Goal: Information Seeking & Learning: Learn about a topic

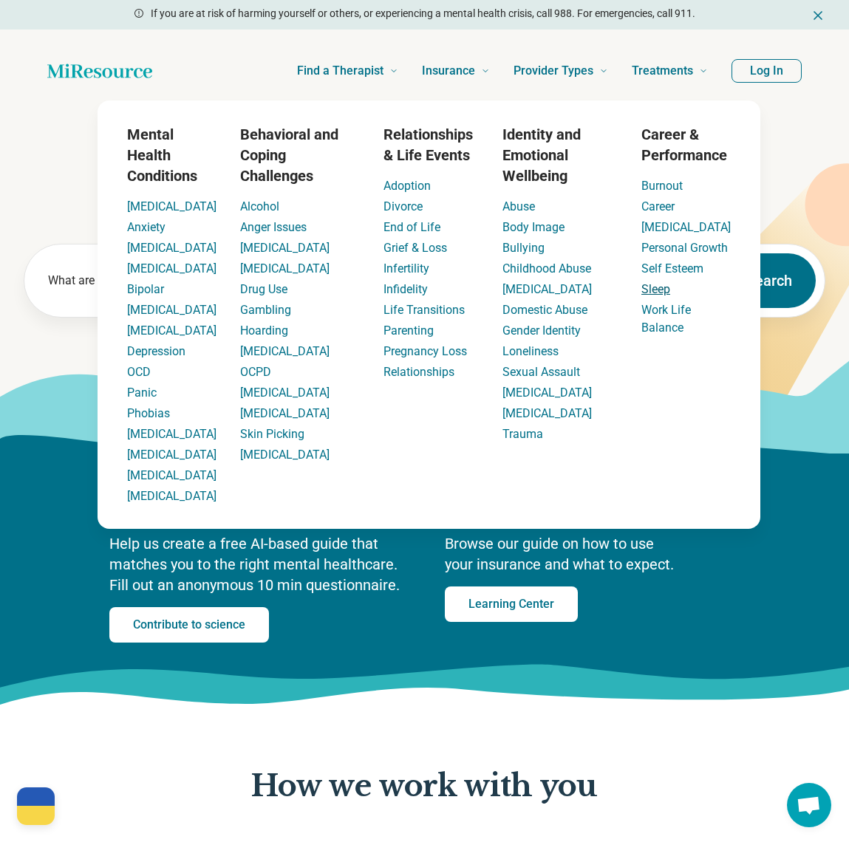
click at [657, 296] on link "Sleep" at bounding box center [655, 289] width 29 height 14
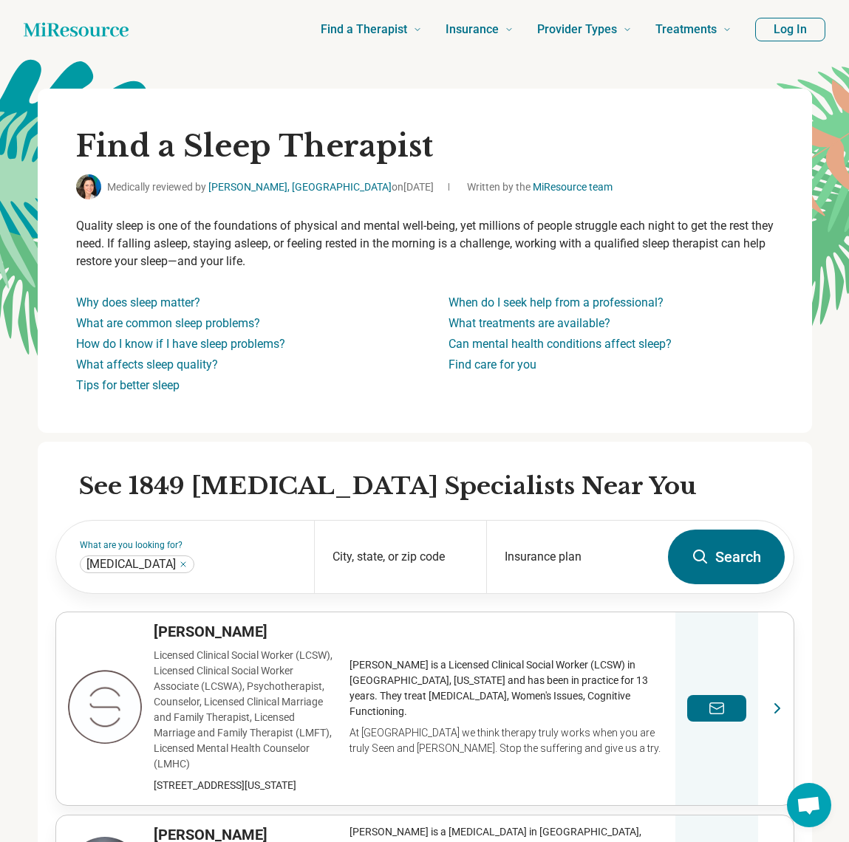
click at [67, 30] on icon "Home page" at bounding box center [76, 29] width 105 height 14
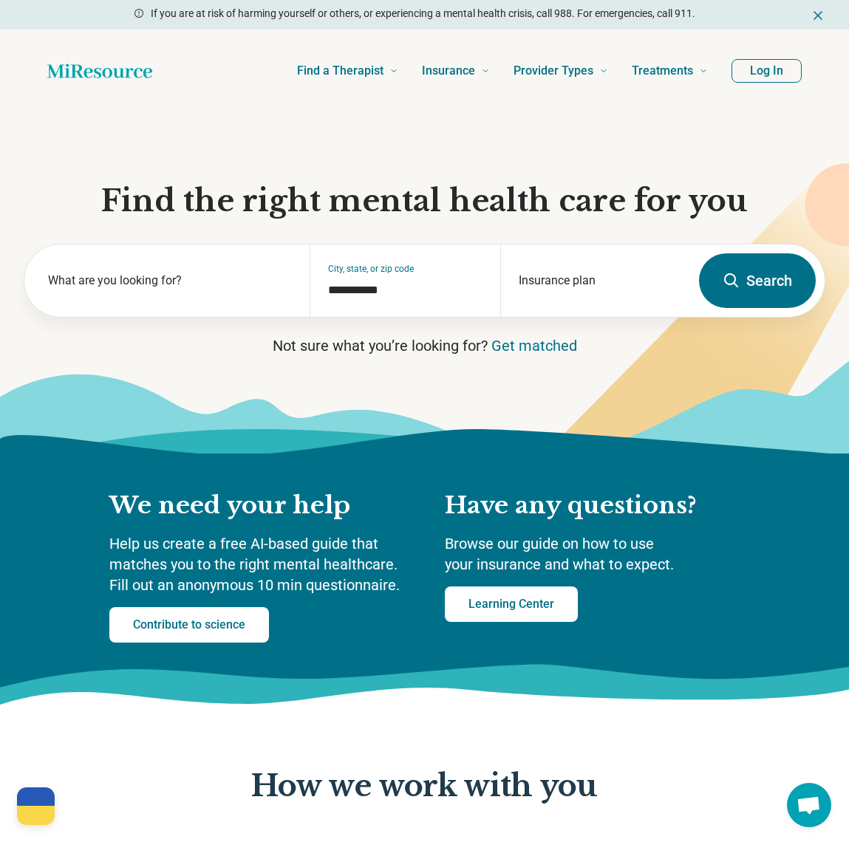
click at [765, 72] on button "Log In" at bounding box center [766, 71] width 70 height 24
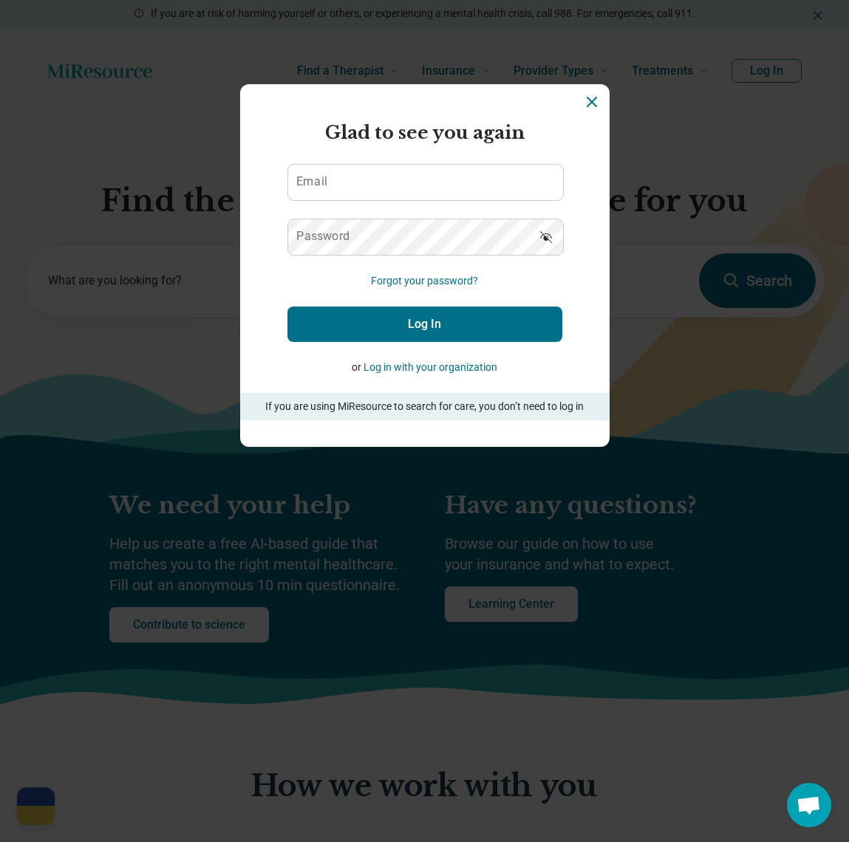
click at [592, 104] on icon "Dismiss" at bounding box center [592, 102] width 18 height 18
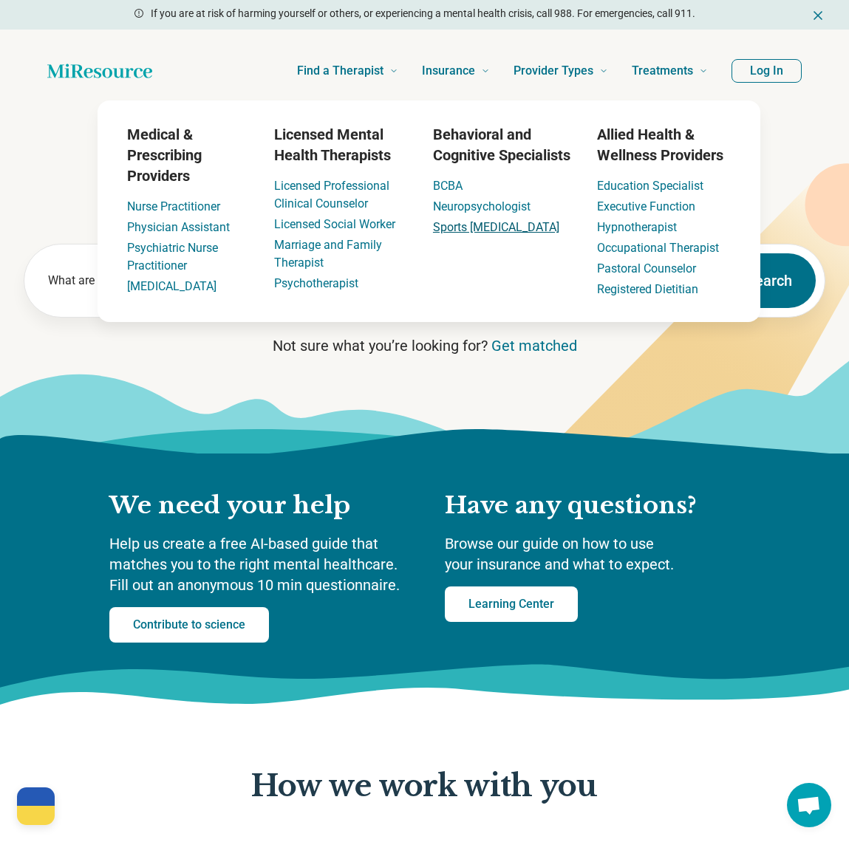
click at [499, 230] on link "Sports [MEDICAL_DATA]" at bounding box center [496, 227] width 126 height 14
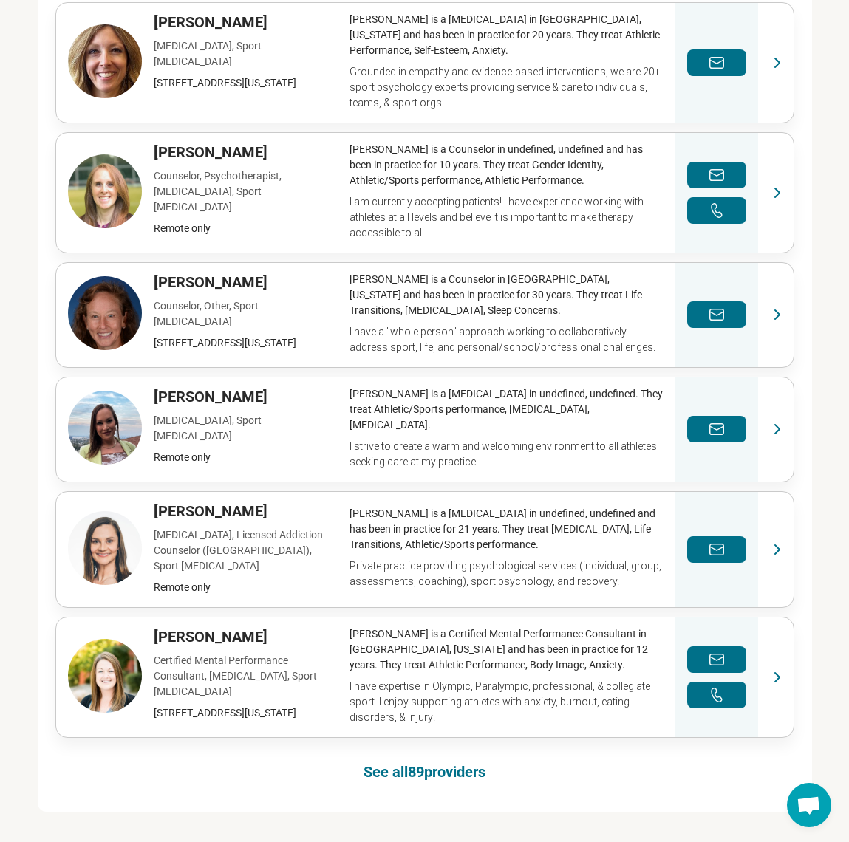
scroll to position [670, 0]
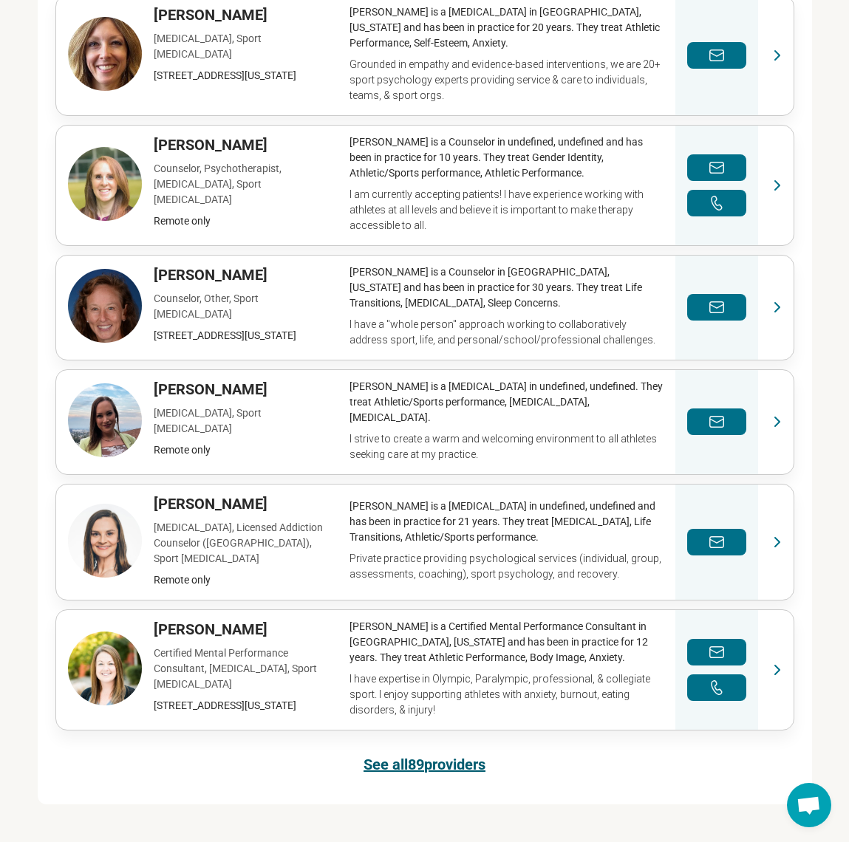
click at [386, 754] on link "See all 89 providers" at bounding box center [424, 764] width 122 height 21
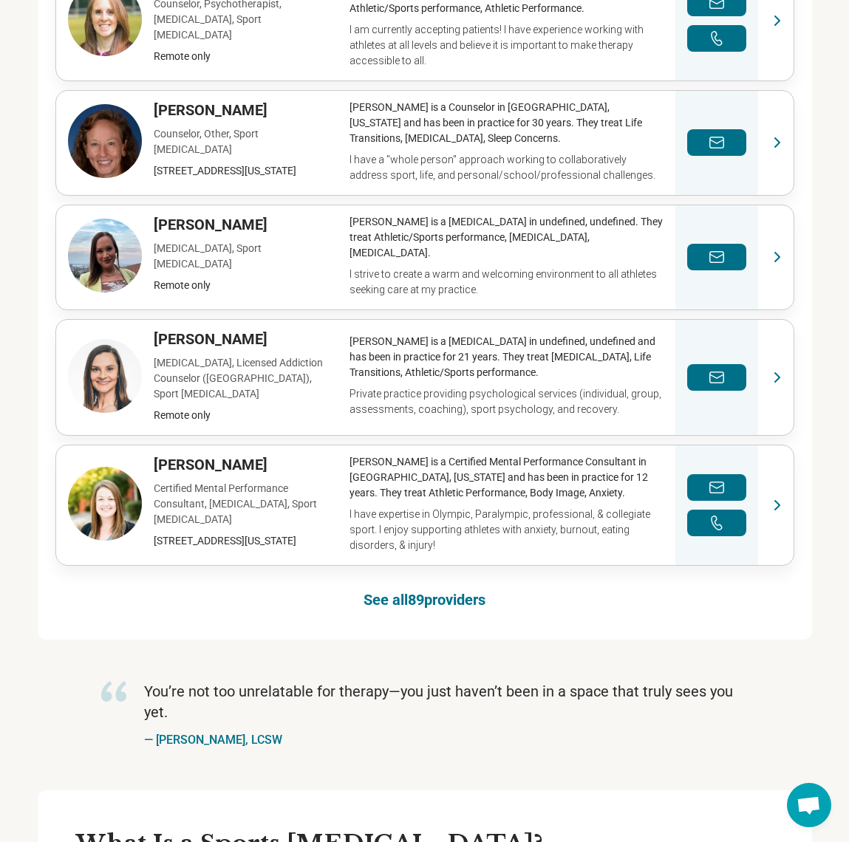
scroll to position [878, 0]
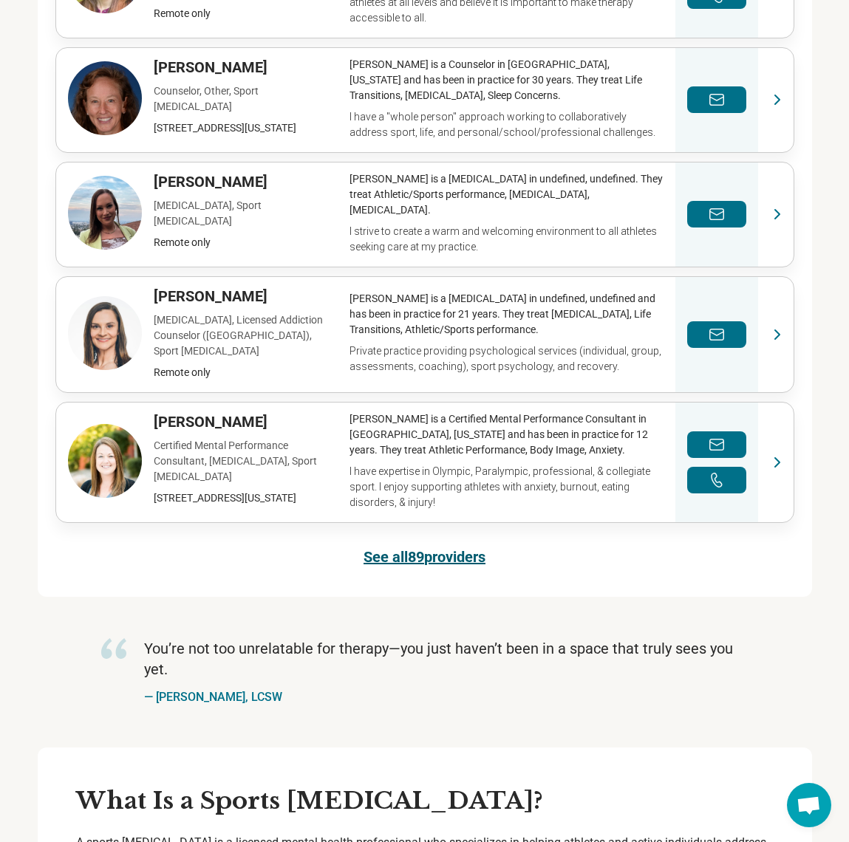
click at [406, 547] on link "See all 89 providers" at bounding box center [424, 557] width 122 height 21
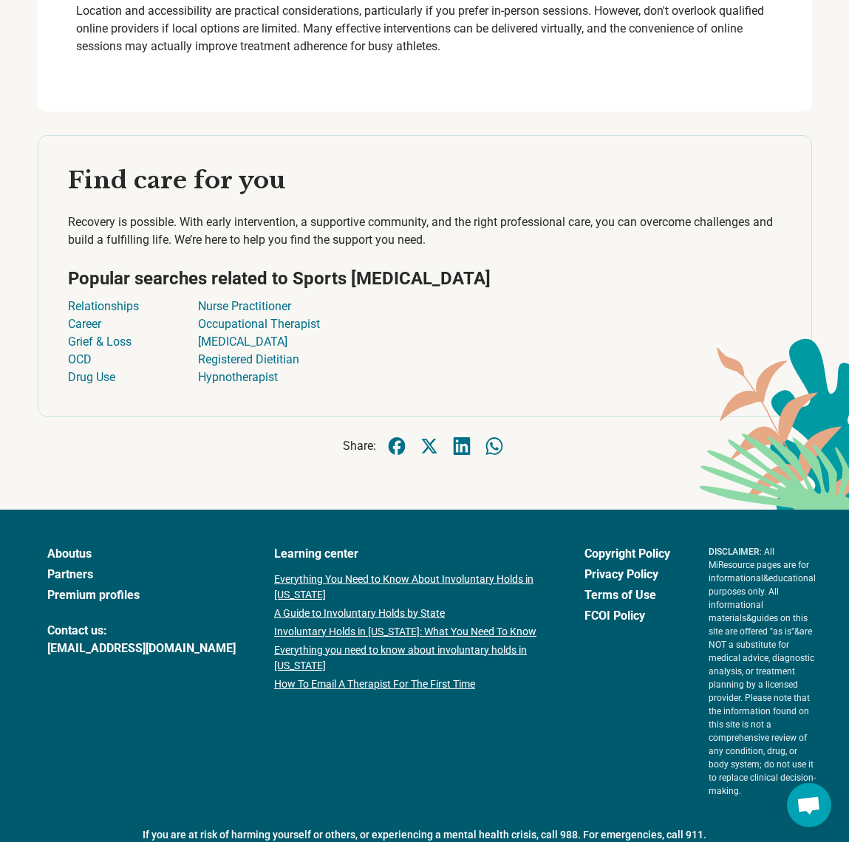
scroll to position [4027, 0]
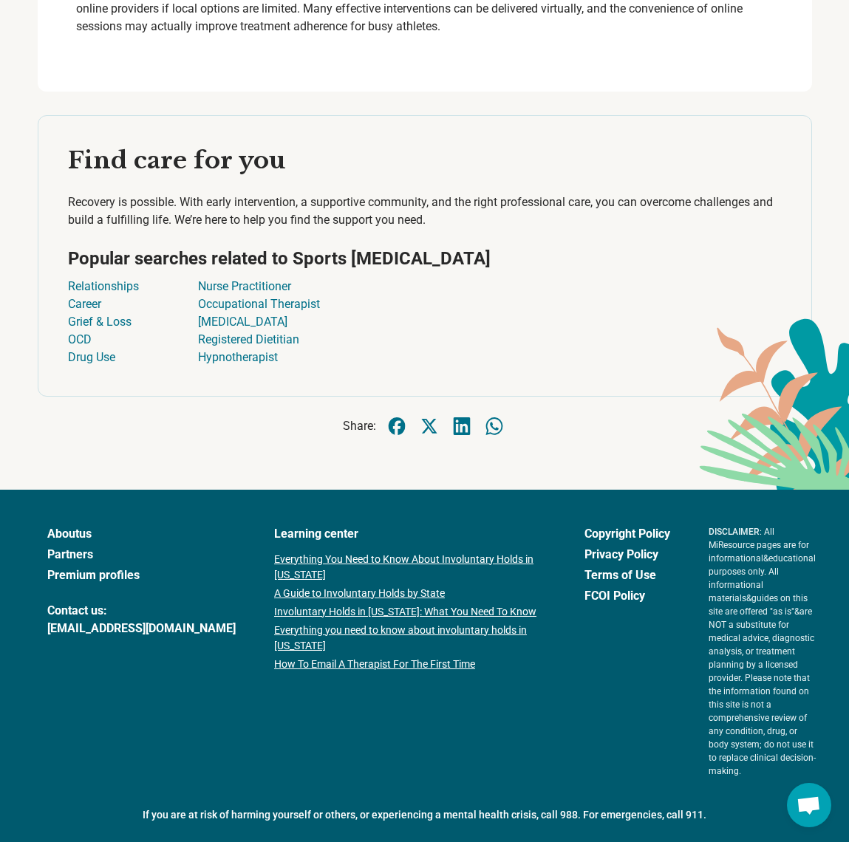
click at [70, 564] on link "Partners" at bounding box center [141, 555] width 188 height 18
